Goal: Information Seeking & Learning: Check status

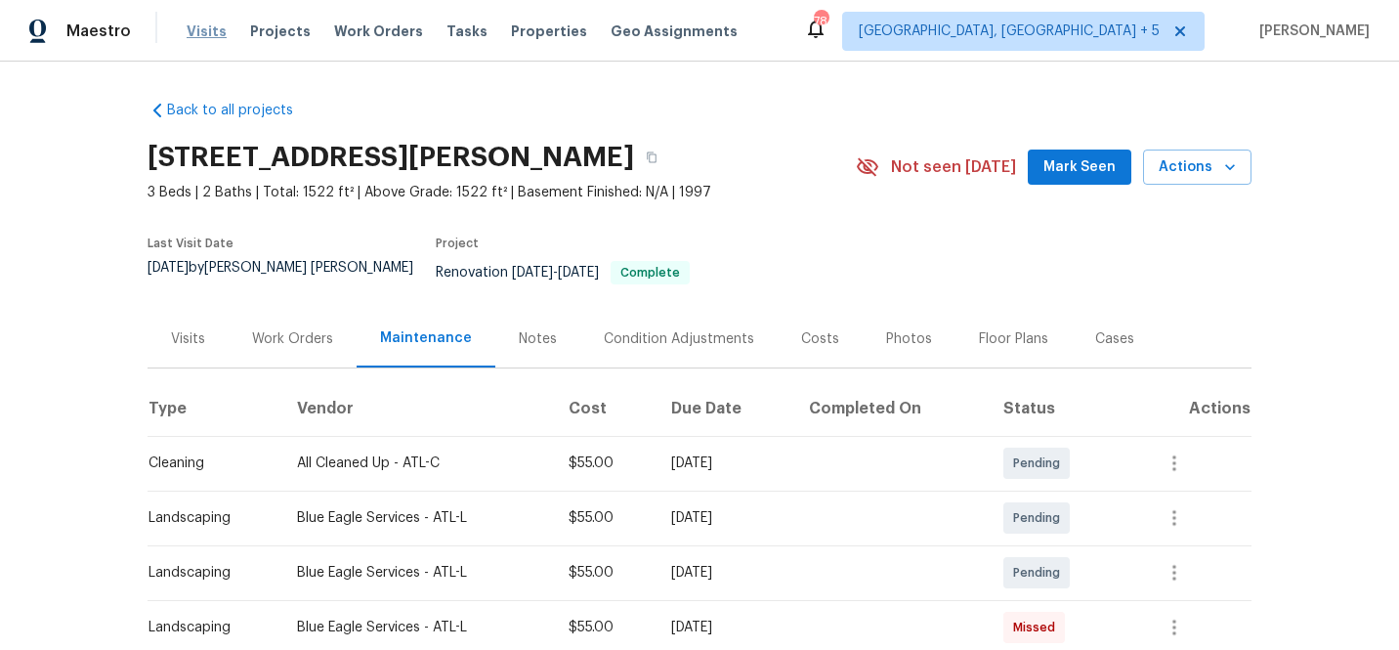
click at [197, 29] on span "Visits" at bounding box center [207, 31] width 40 height 20
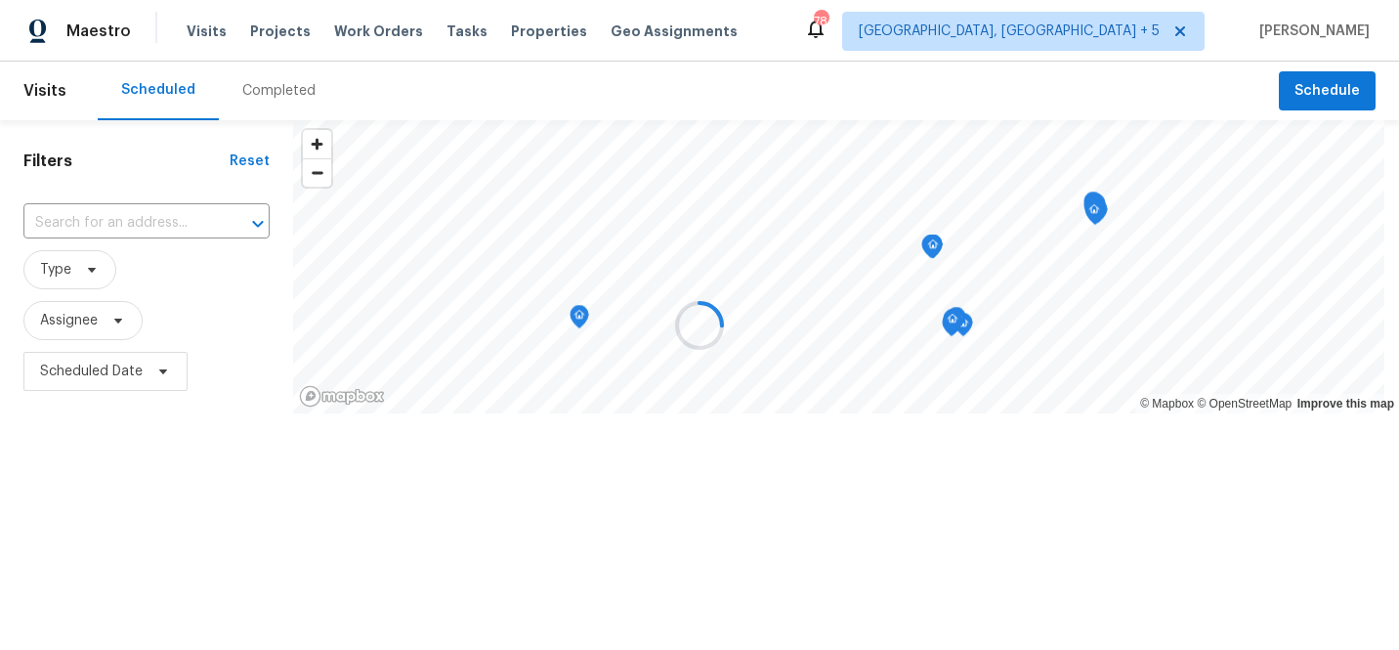
click at [1172, 21] on div at bounding box center [699, 325] width 1399 height 650
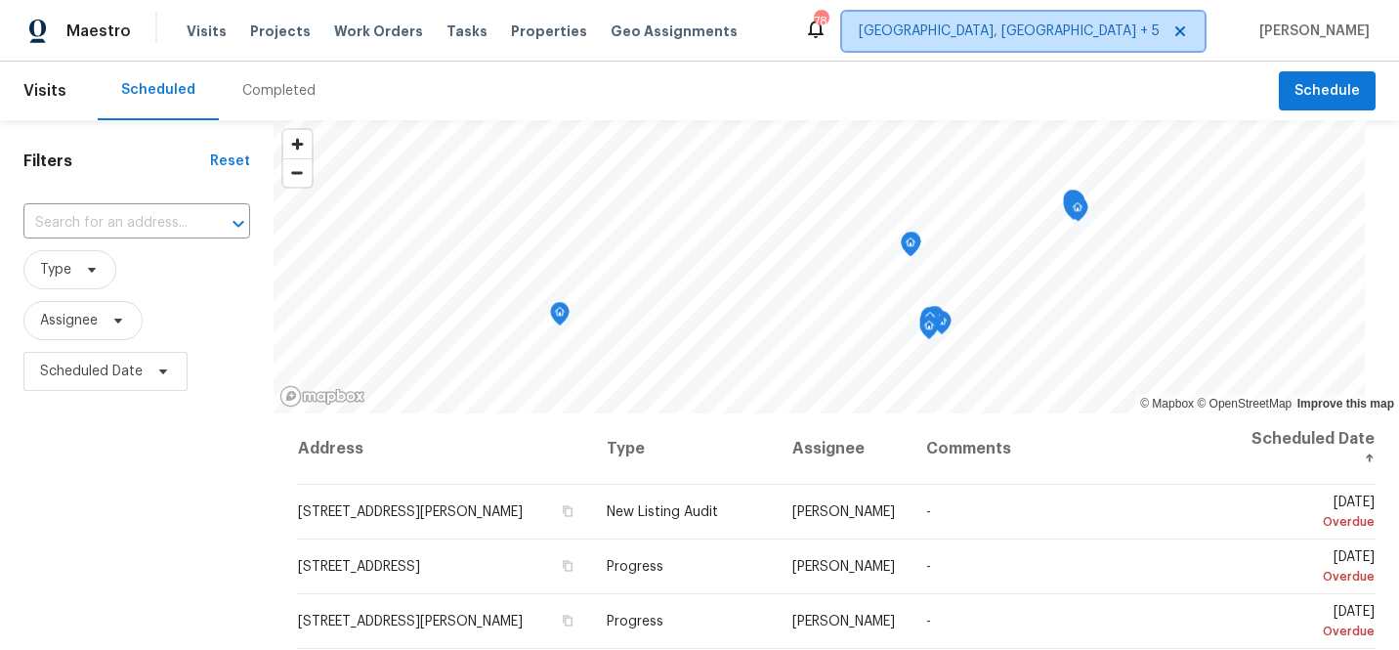
click at [1094, 33] on span "[GEOGRAPHIC_DATA], [GEOGRAPHIC_DATA] + 5" at bounding box center [1009, 31] width 301 height 20
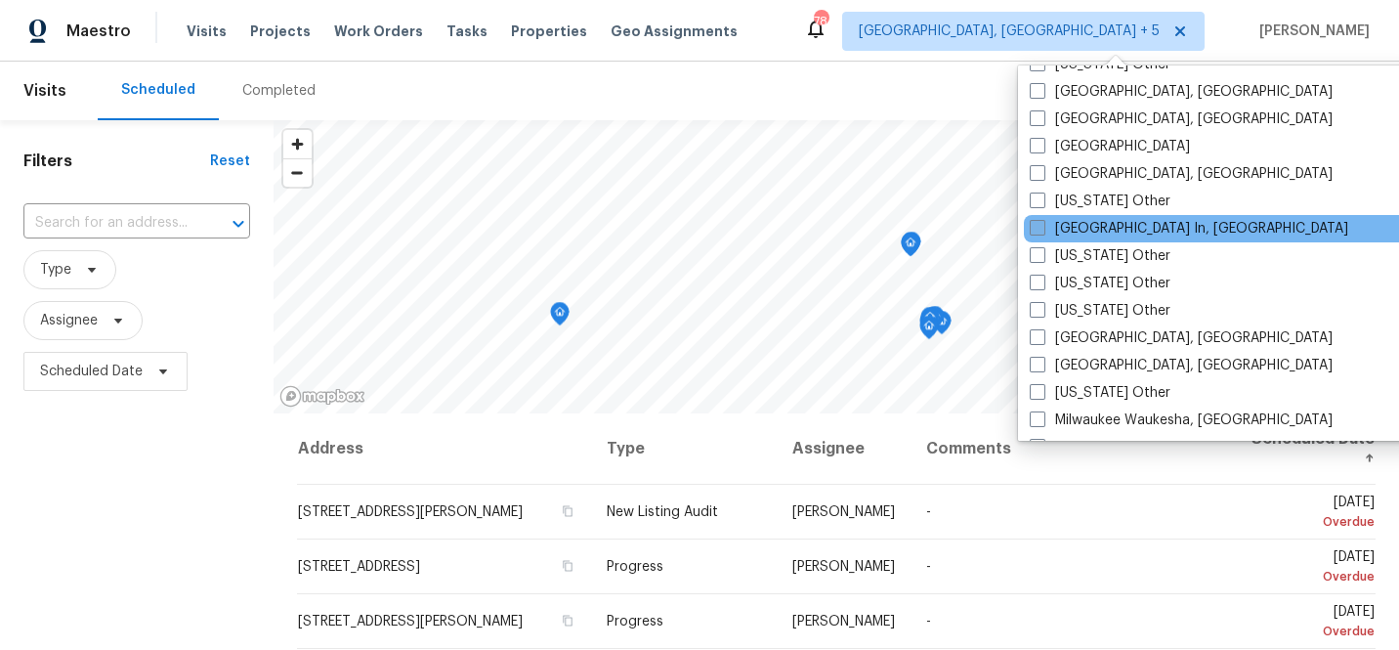
scroll to position [1449, 0]
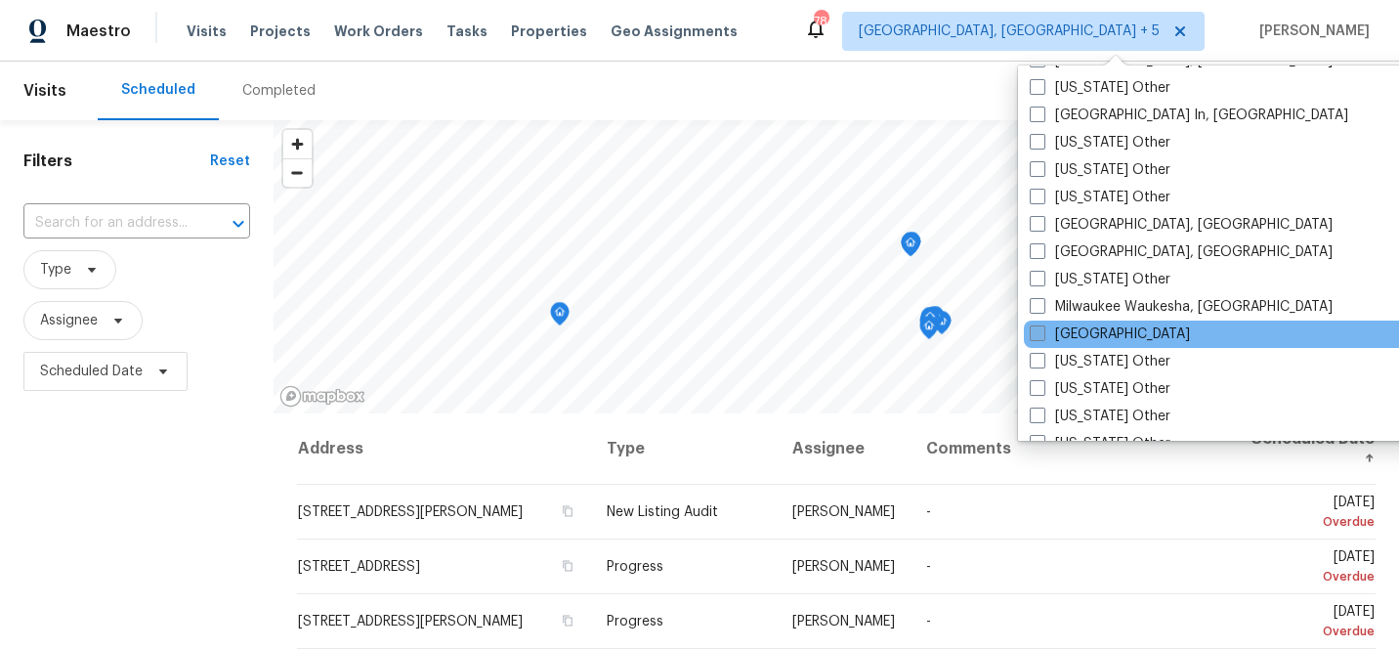
click at [1041, 330] on span at bounding box center [1038, 333] width 16 height 16
click at [1041, 330] on input "[GEOGRAPHIC_DATA]" at bounding box center [1036, 330] width 13 height 13
checkbox input "true"
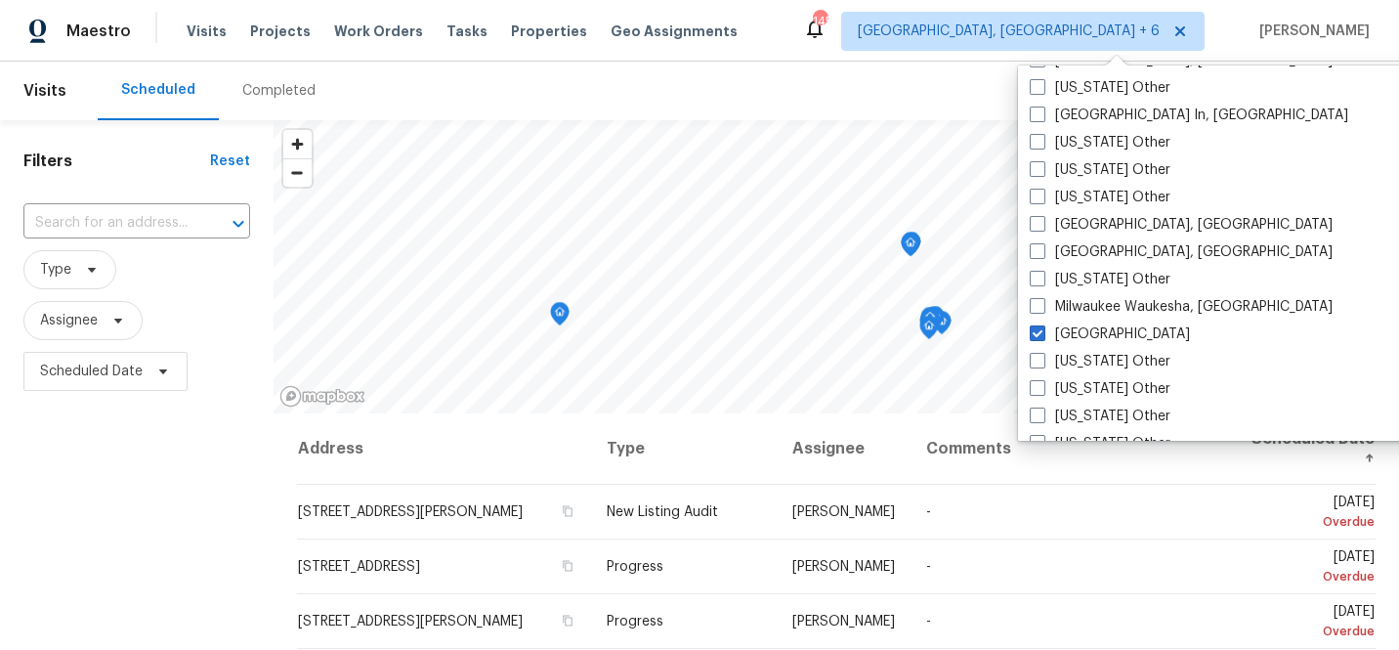
click at [265, 88] on div "Completed" at bounding box center [278, 91] width 73 height 20
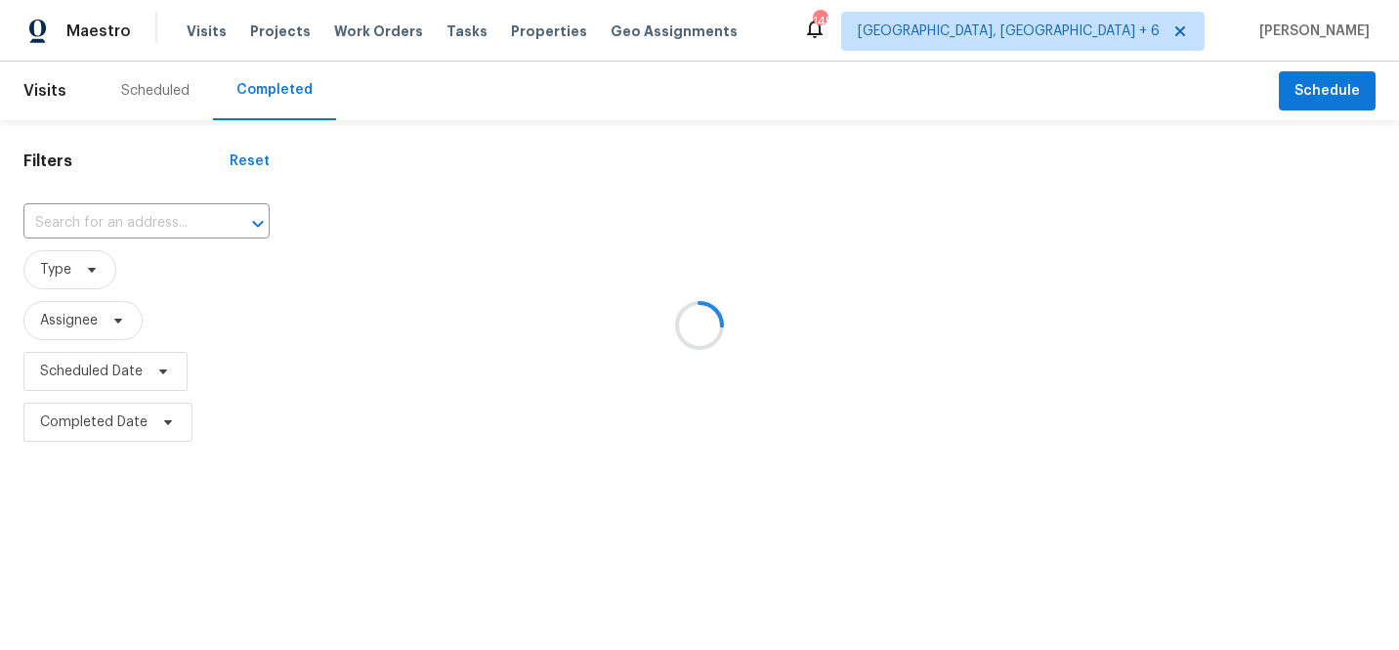
click at [125, 221] on div at bounding box center [699, 325] width 1399 height 650
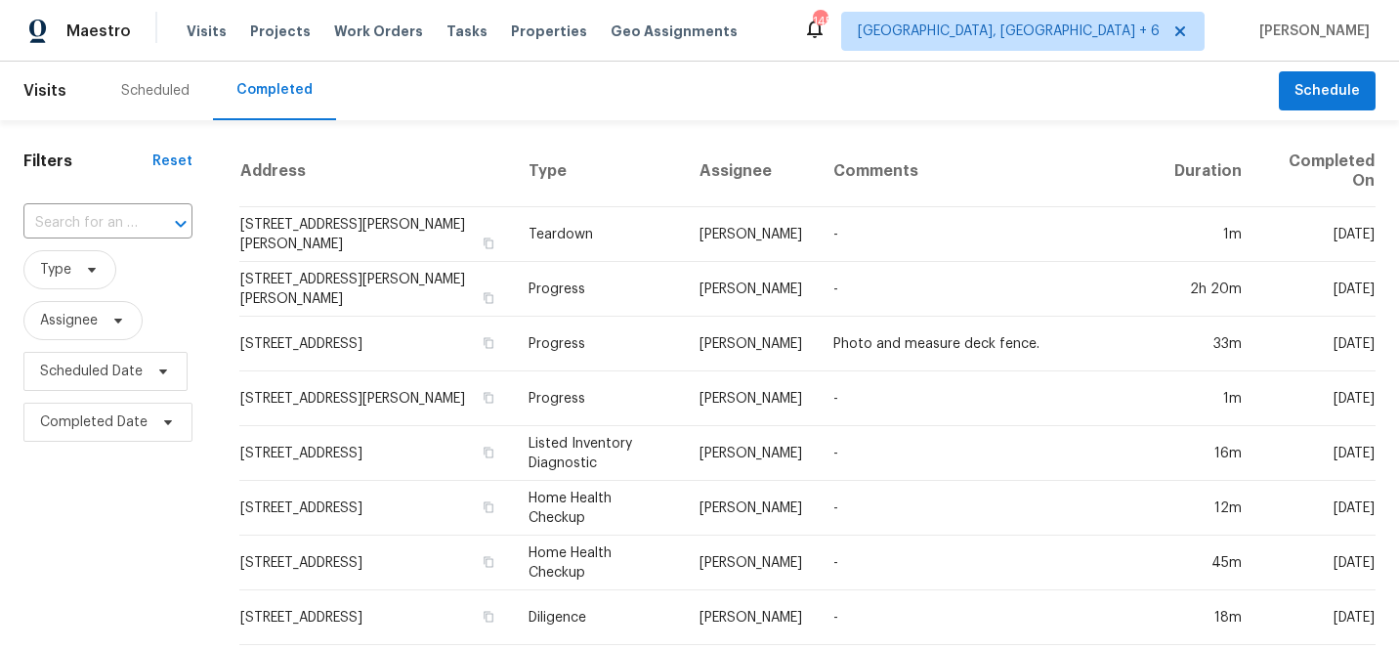
click at [125, 221] on input "text" at bounding box center [80, 223] width 114 height 30
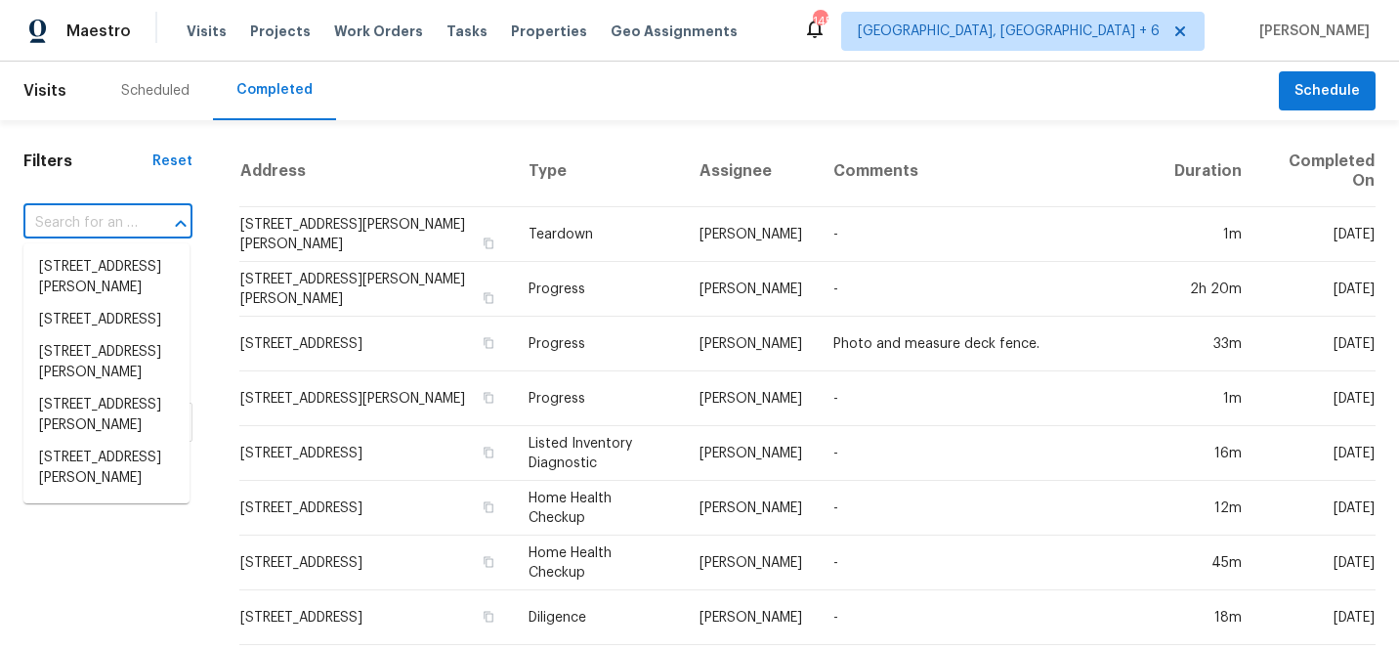
paste input "[STREET_ADDRESS]"
type input "[STREET_ADDRESS]"
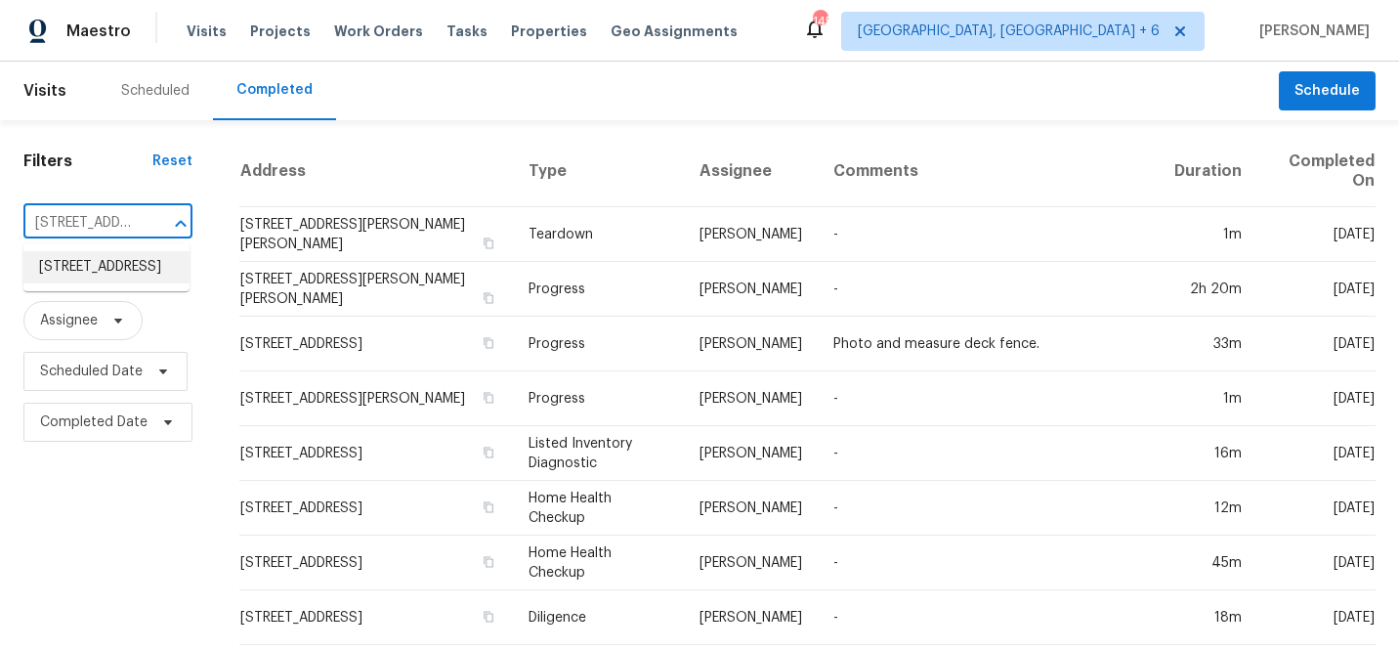
click at [109, 277] on li "[STREET_ADDRESS]" at bounding box center [106, 267] width 166 height 32
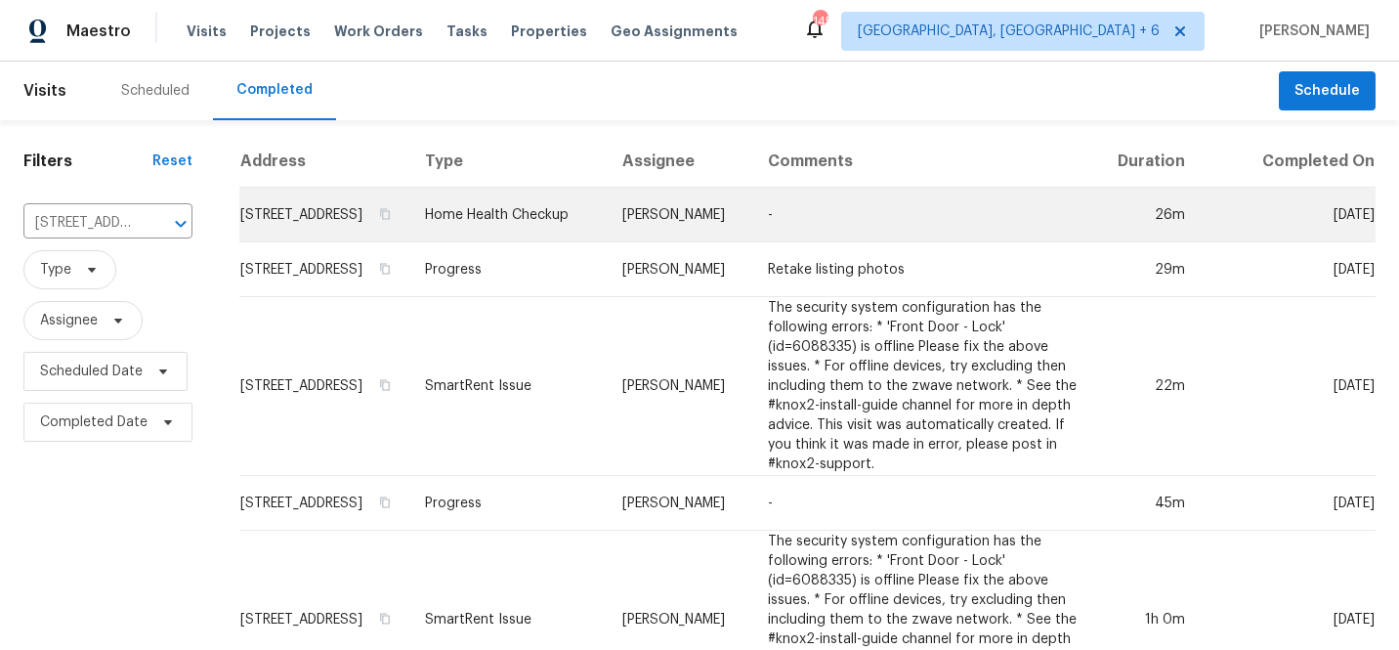
click at [314, 233] on td "[STREET_ADDRESS]" at bounding box center [324, 215] width 170 height 55
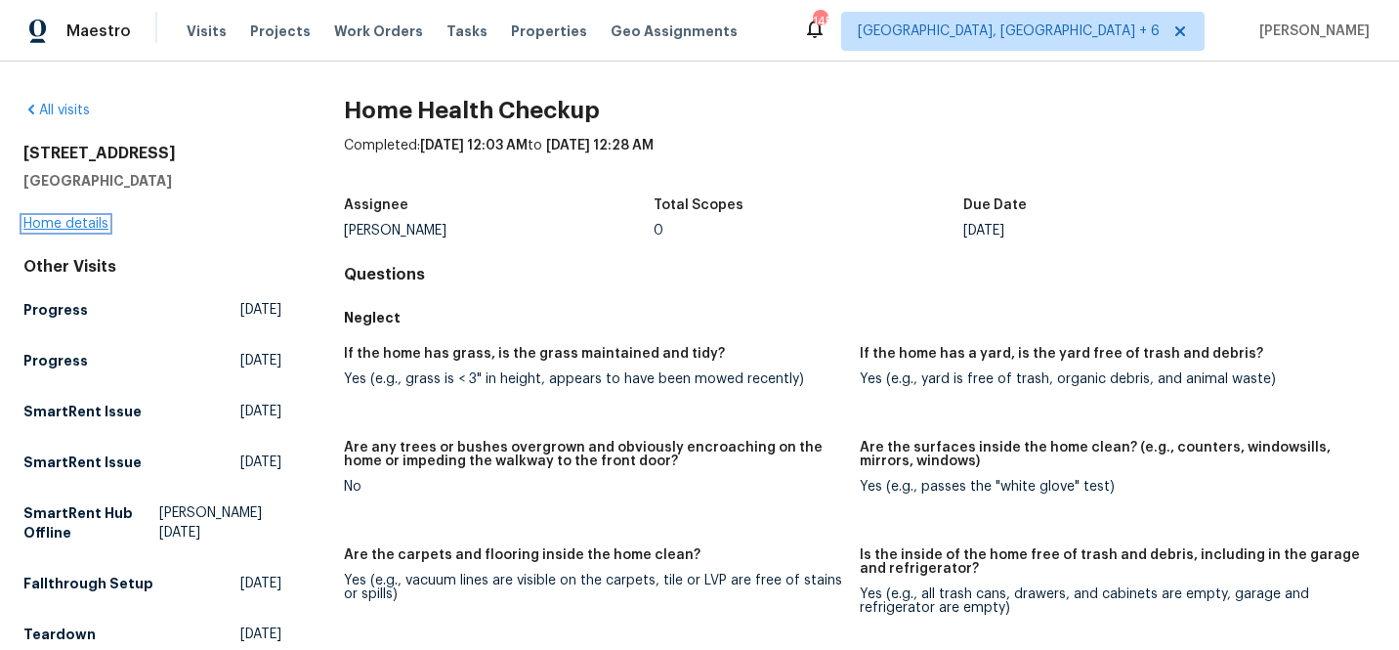
click at [59, 223] on link "Home details" at bounding box center [65, 224] width 85 height 14
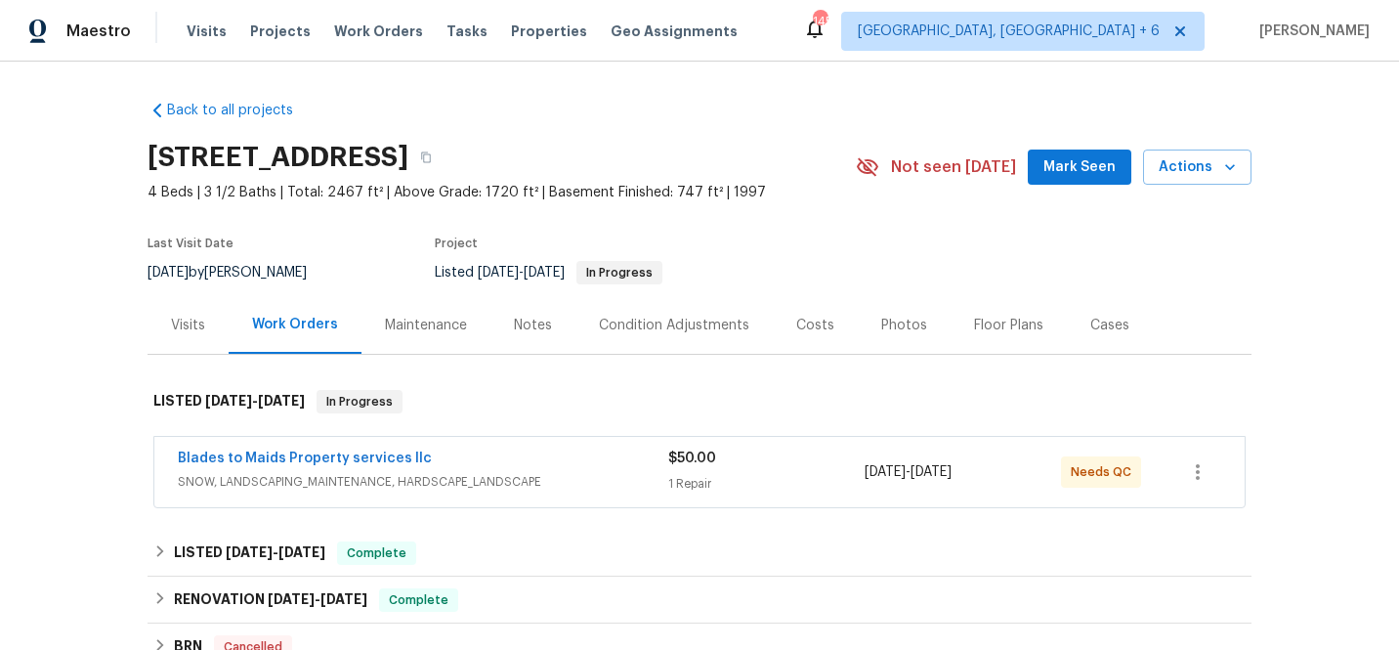
click at [444, 322] on div "Maintenance" at bounding box center [426, 326] width 82 height 20
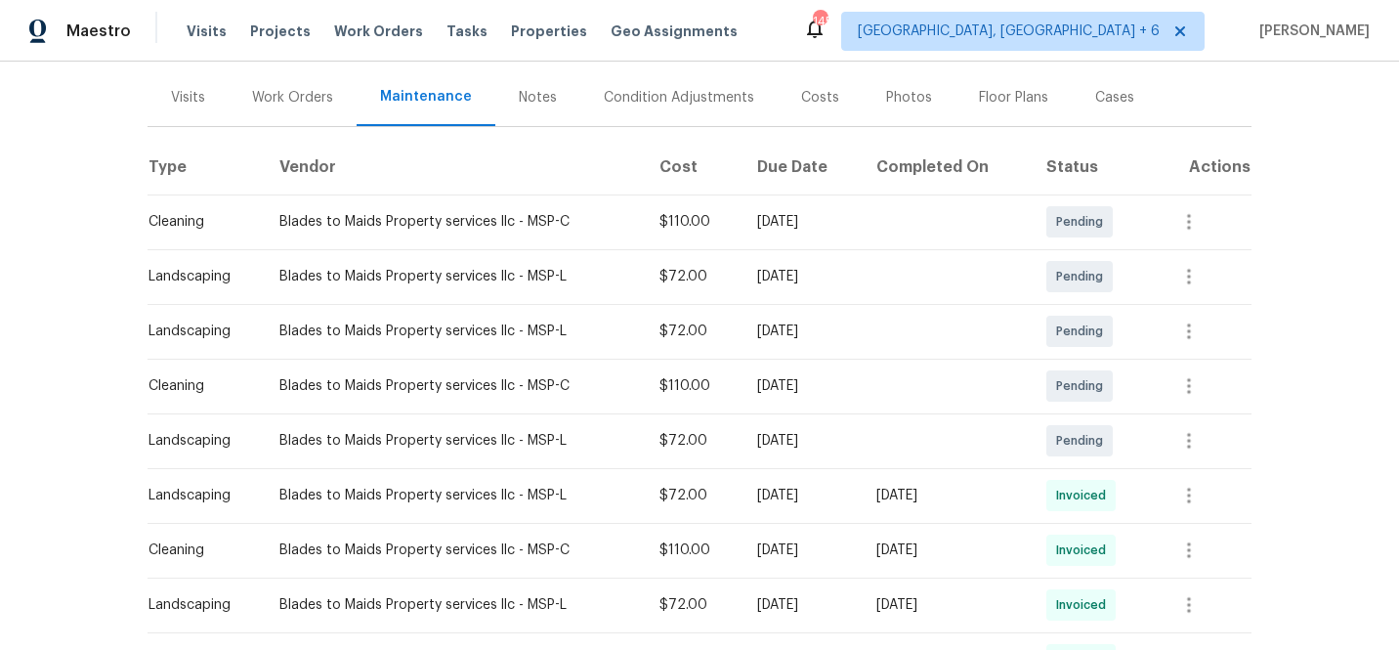
scroll to position [230, 0]
click at [1199, 438] on button "button" at bounding box center [1189, 438] width 47 height 47
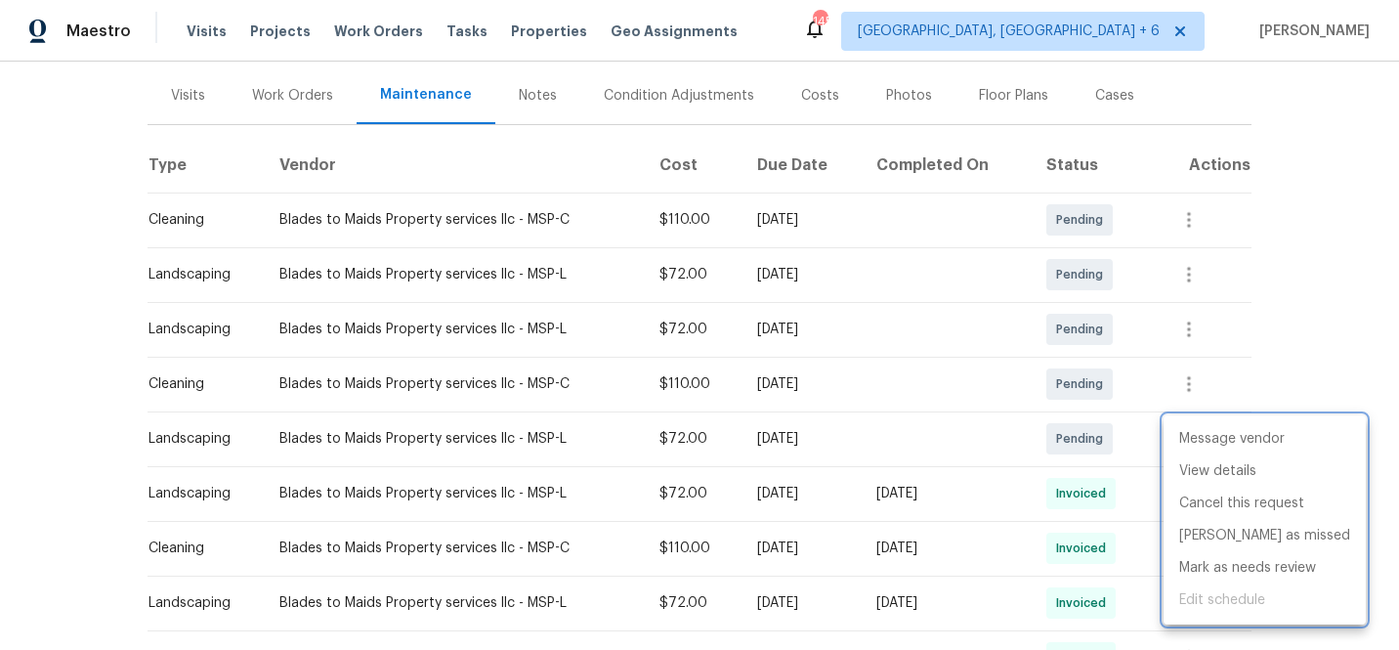
click at [1330, 355] on div at bounding box center [699, 325] width 1399 height 650
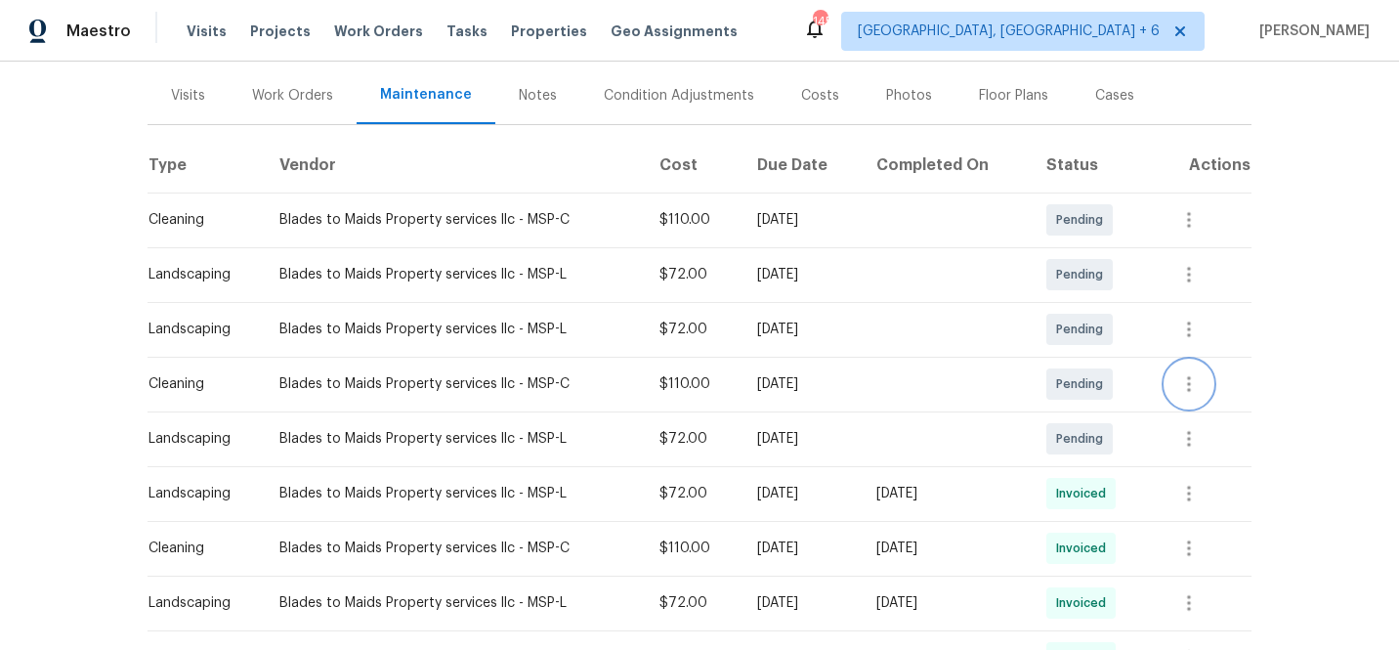
click at [1191, 383] on icon "button" at bounding box center [1189, 383] width 23 height 23
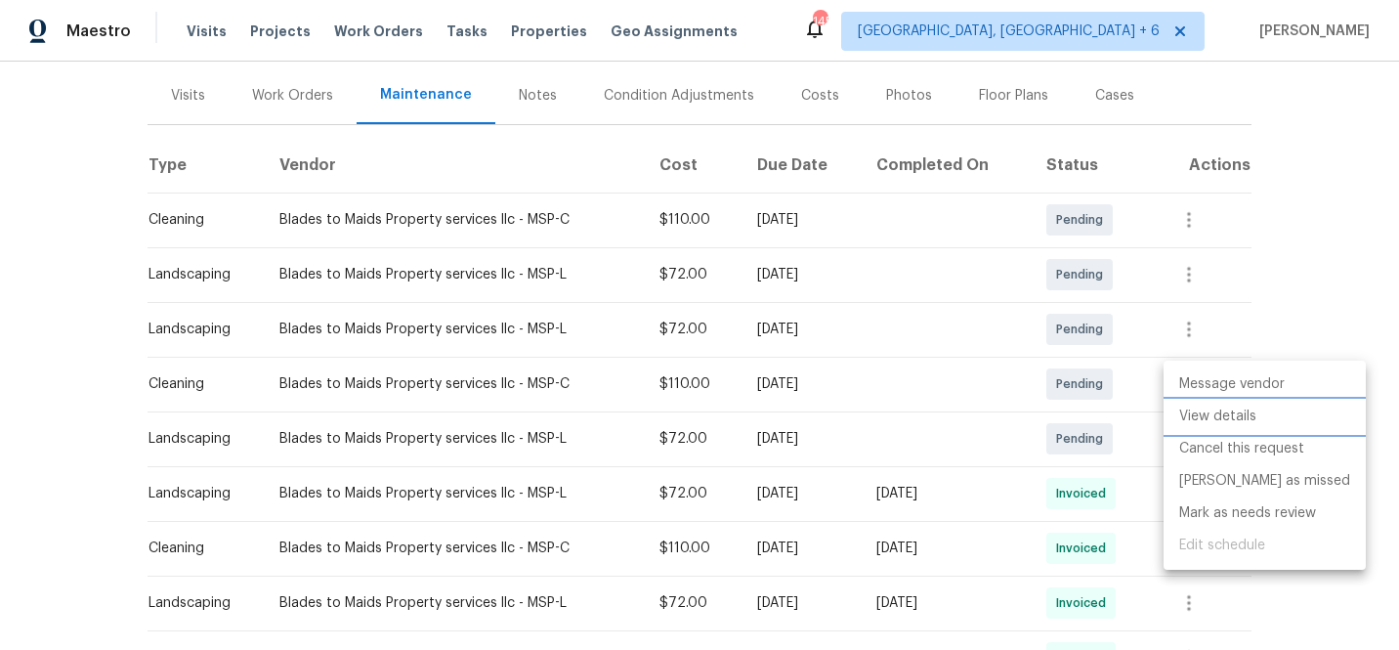
click at [1199, 417] on li "View details" at bounding box center [1265, 417] width 202 height 32
